Goal: Information Seeking & Learning: Check status

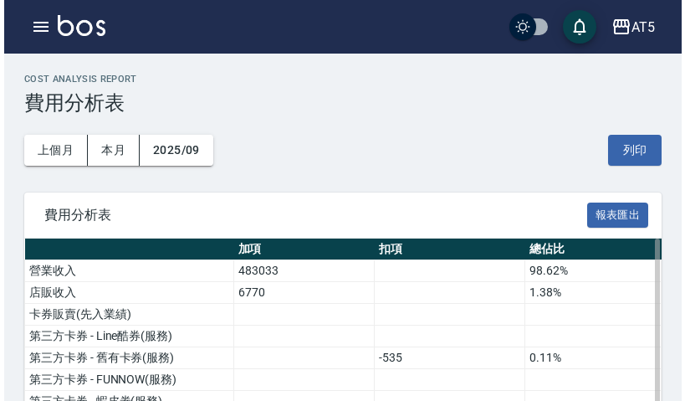
scroll to position [1230, 0]
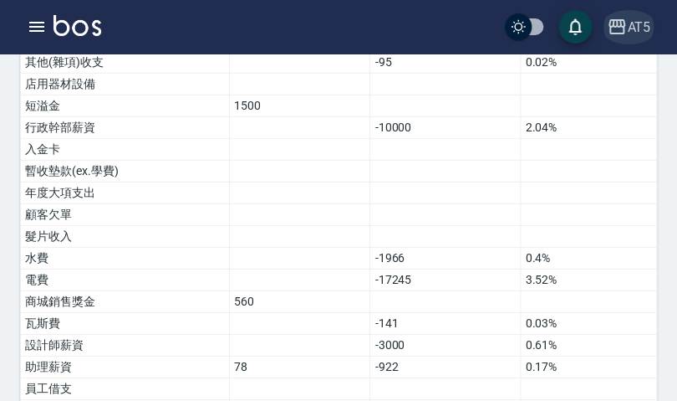
click at [627, 27] on div "AT5" at bounding box center [638, 27] width 23 height 21
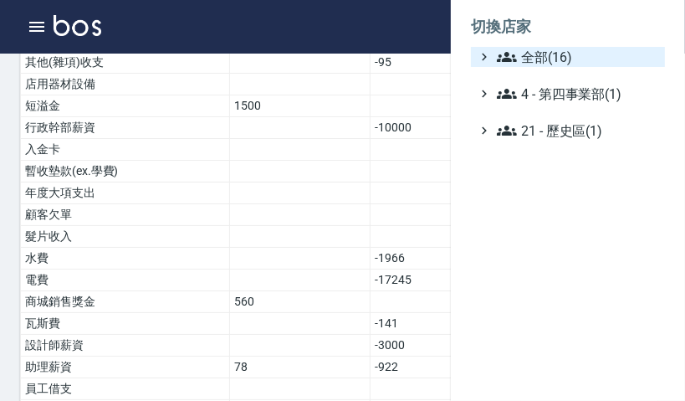
click at [545, 52] on span "全部(16)" at bounding box center [577, 57] width 161 height 20
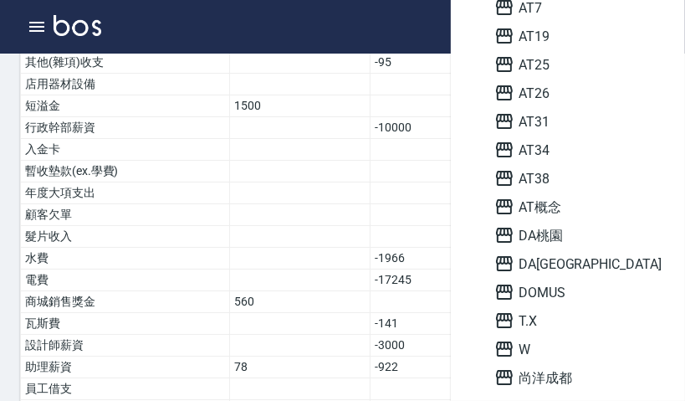
scroll to position [59, 0]
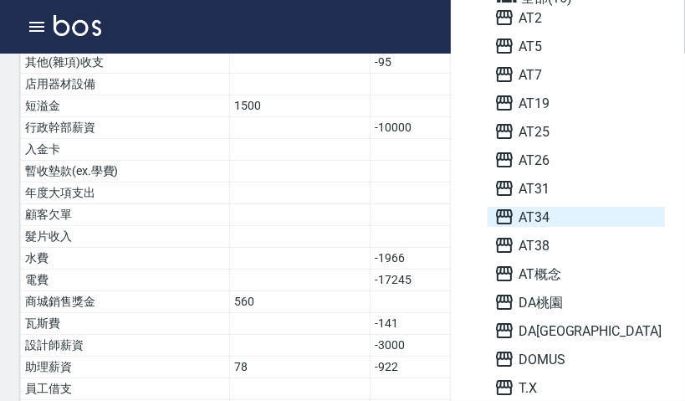
click at [530, 215] on span "AT34" at bounding box center [576, 217] width 164 height 20
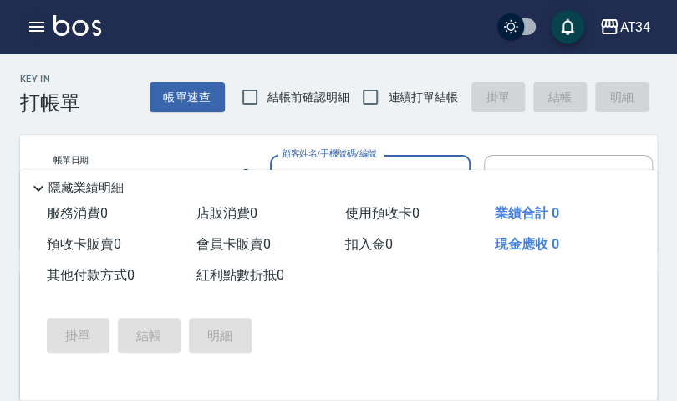
click at [38, 21] on icon "button" at bounding box center [37, 27] width 20 height 20
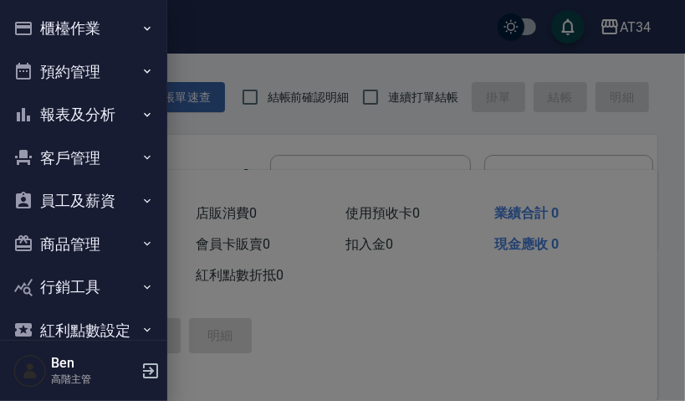
click at [58, 111] on button "報表及分析" at bounding box center [84, 114] width 154 height 43
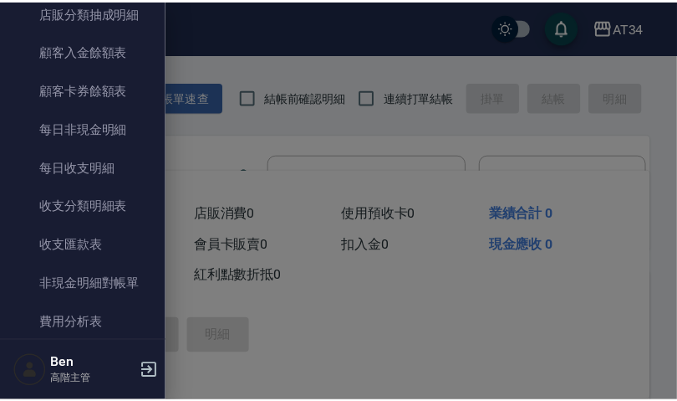
scroll to position [1338, 0]
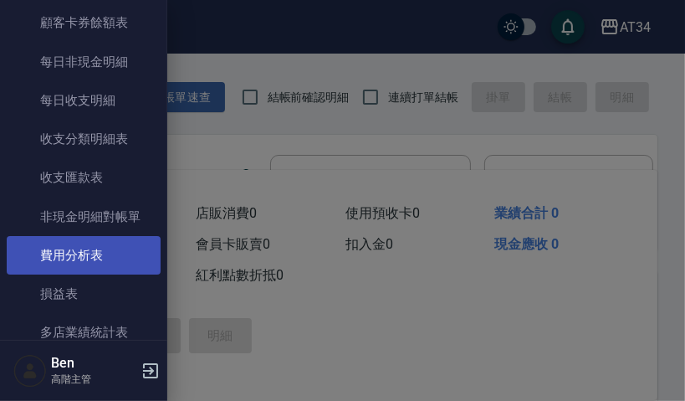
click at [89, 252] on link "費用分析表" at bounding box center [84, 255] width 154 height 38
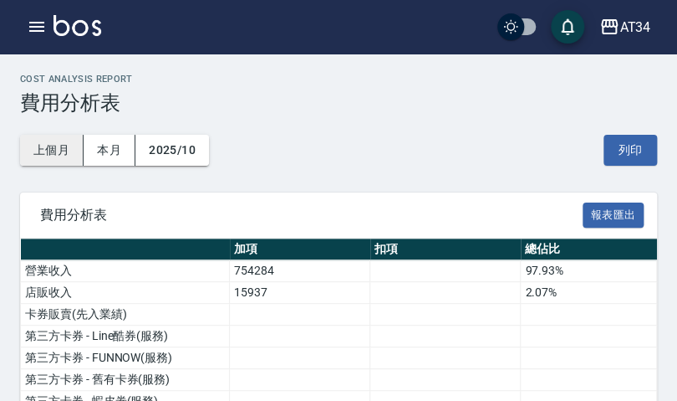
click at [43, 153] on button "上個月" at bounding box center [52, 150] width 64 height 31
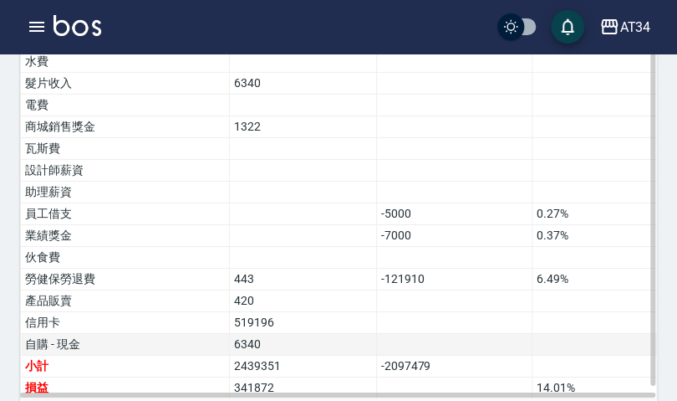
scroll to position [1431, 0]
